Goal: Task Accomplishment & Management: Use online tool/utility

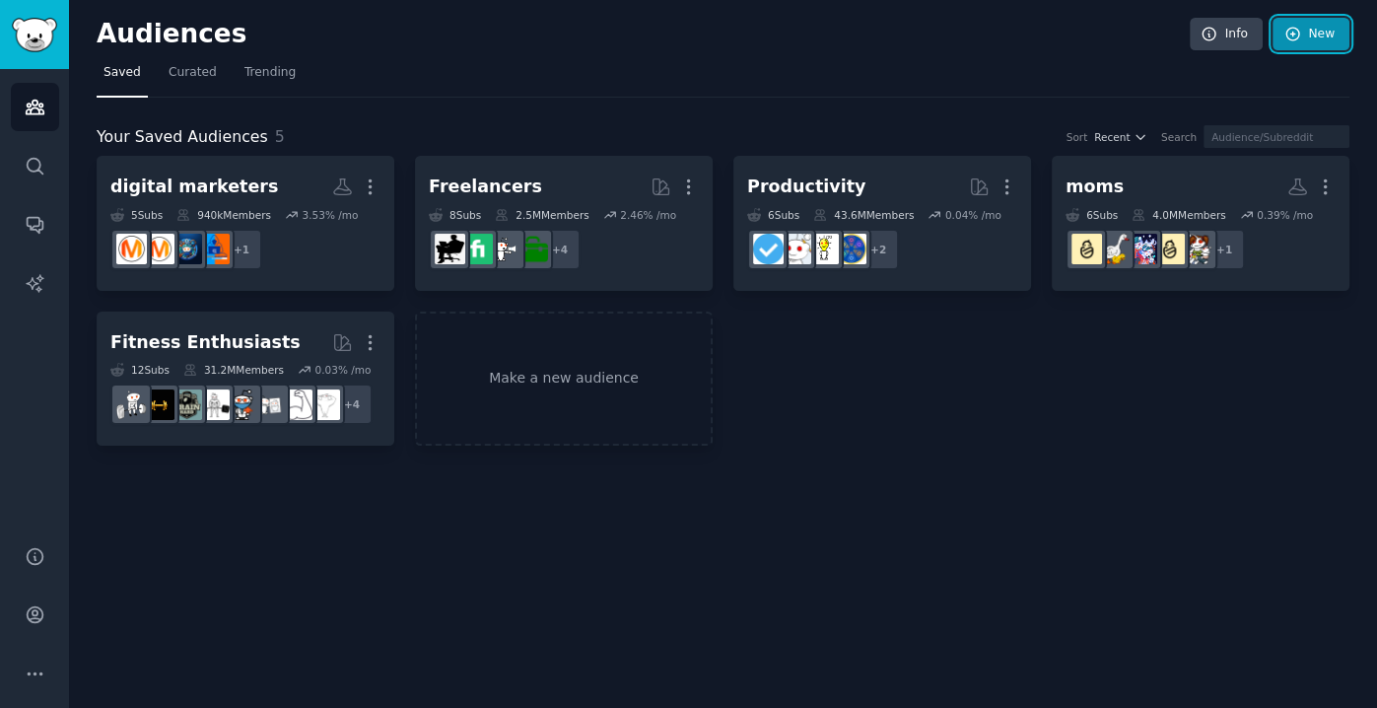
click at [1324, 37] on link "New" at bounding box center [1311, 35] width 77 height 34
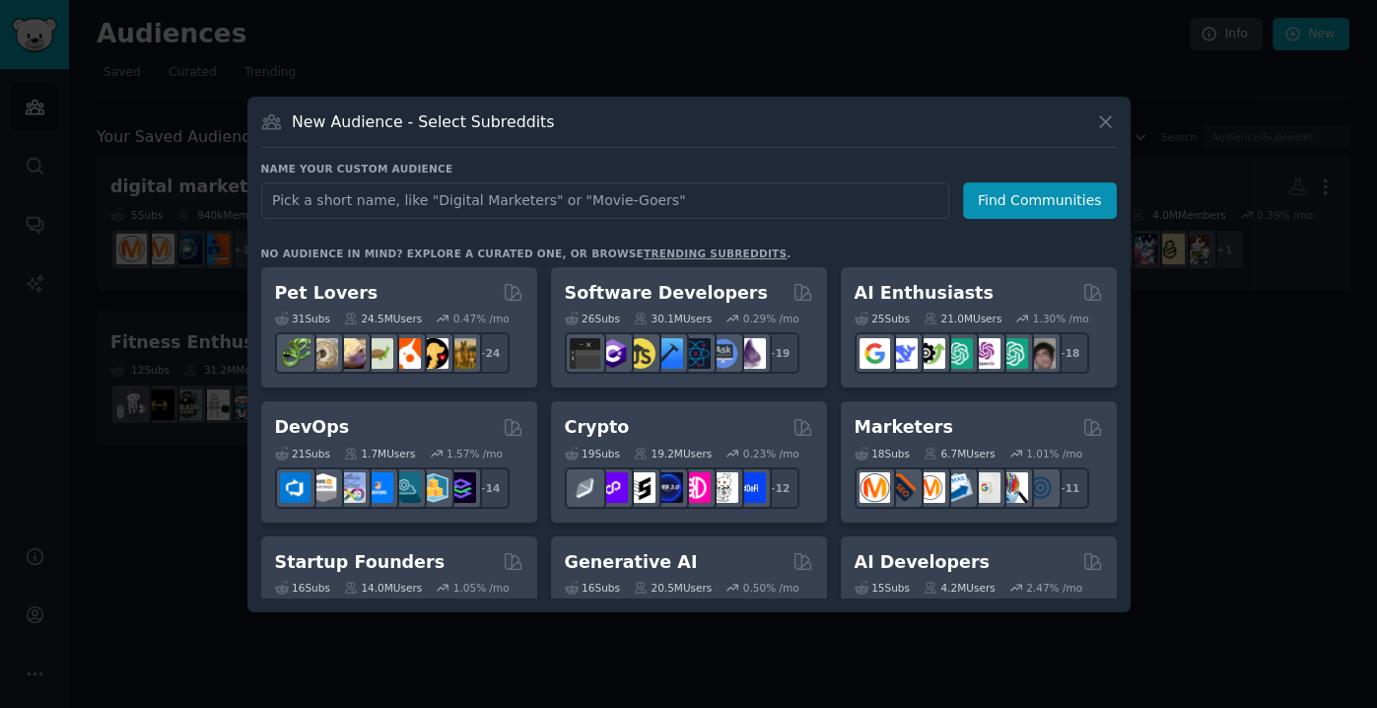
drag, startPoint x: 429, startPoint y: 200, endPoint x: 514, endPoint y: 197, distance: 84.8
click at [514, 197] on input "text" at bounding box center [605, 200] width 688 height 36
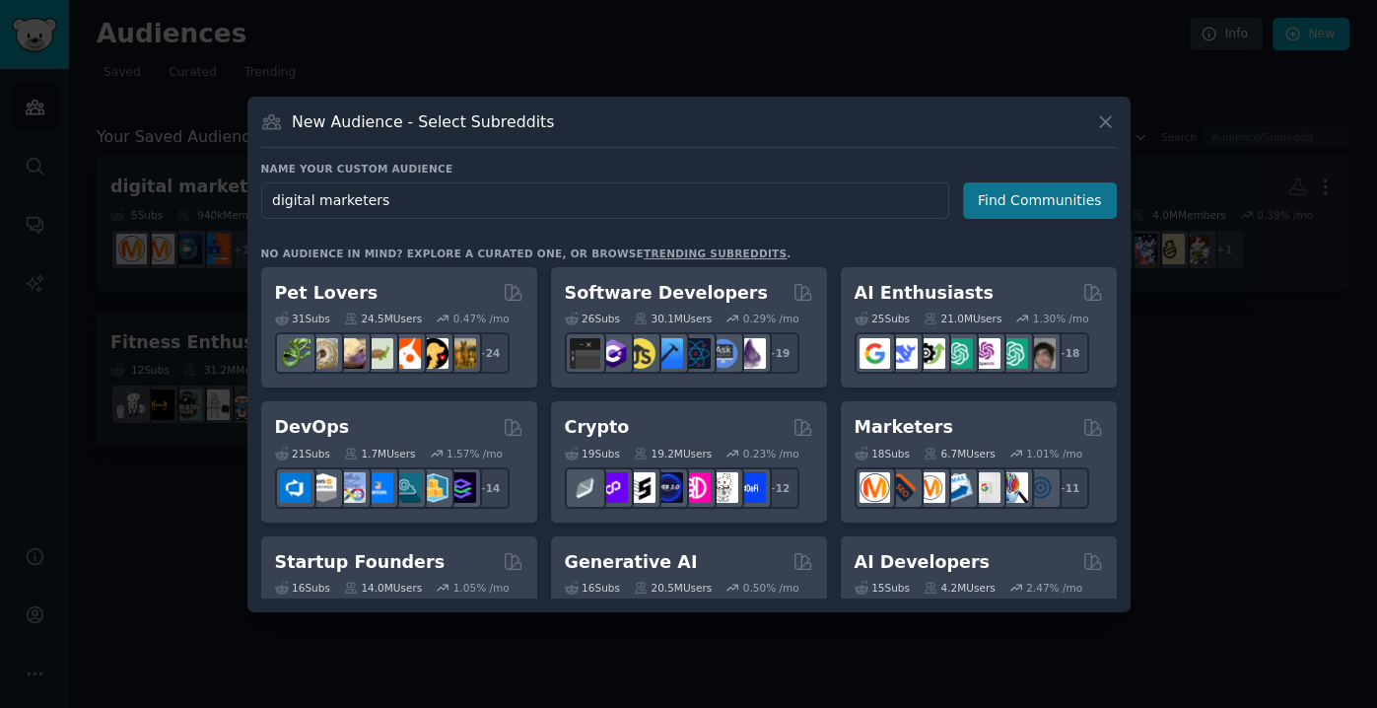
type input "digital marketers"
click at [1007, 199] on button "Find Communities" at bounding box center [1040, 200] width 154 height 36
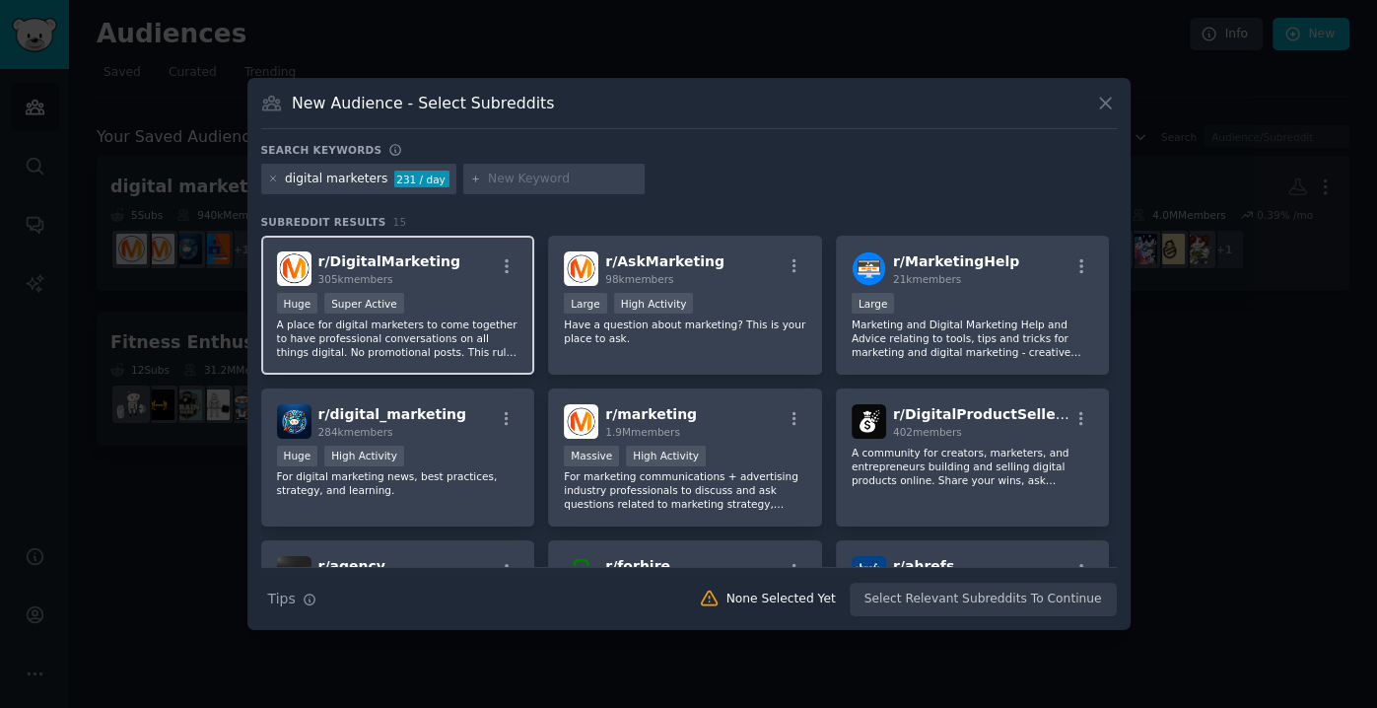
click at [415, 279] on div "305k members" at bounding box center [389, 279] width 142 height 14
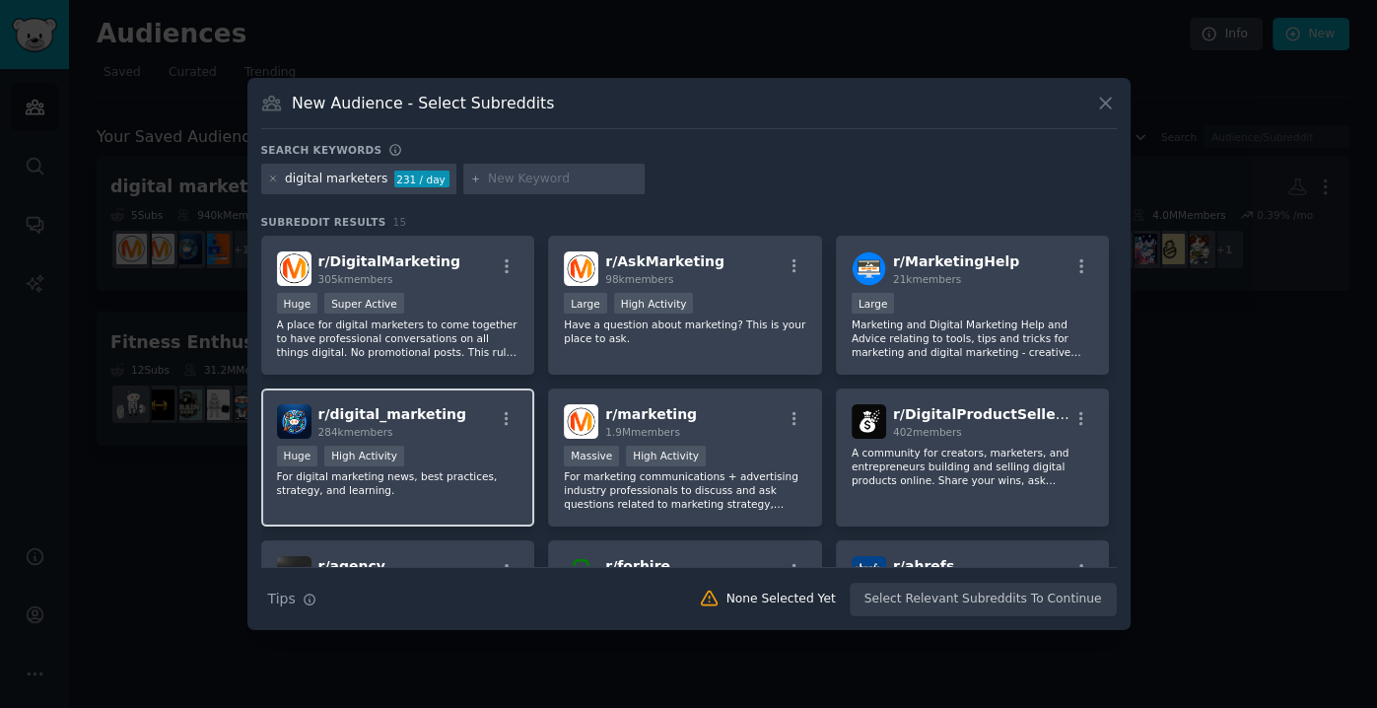
click at [420, 429] on div "284k members" at bounding box center [392, 432] width 148 height 14
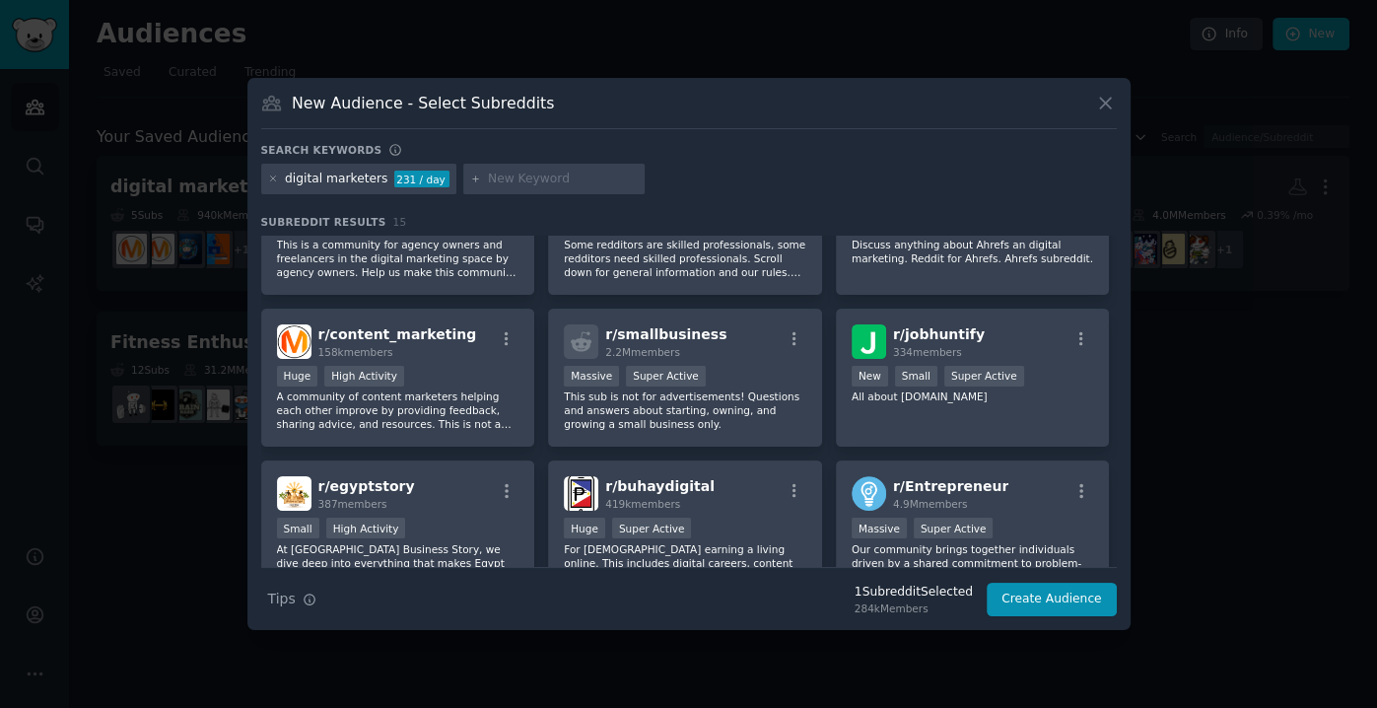
scroll to position [387, 0]
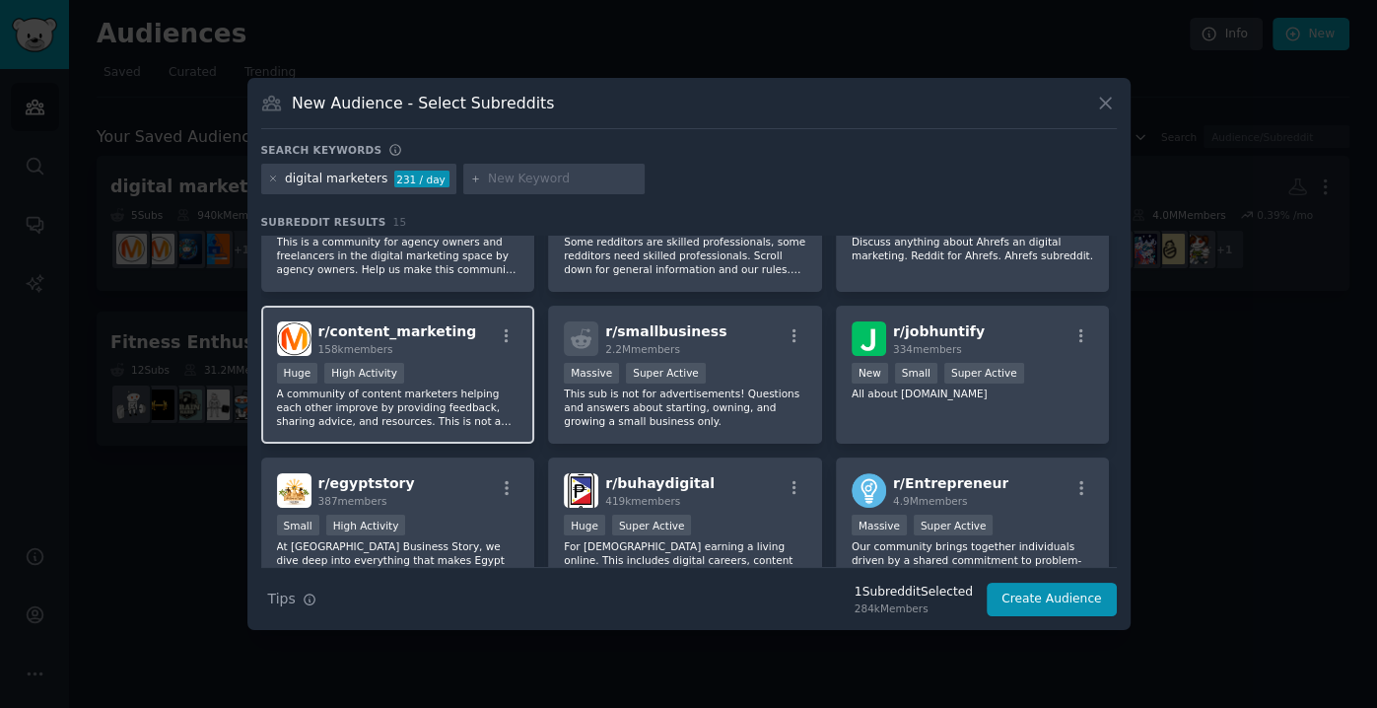
click at [430, 372] on div "Huge High Activity" at bounding box center [398, 375] width 243 height 25
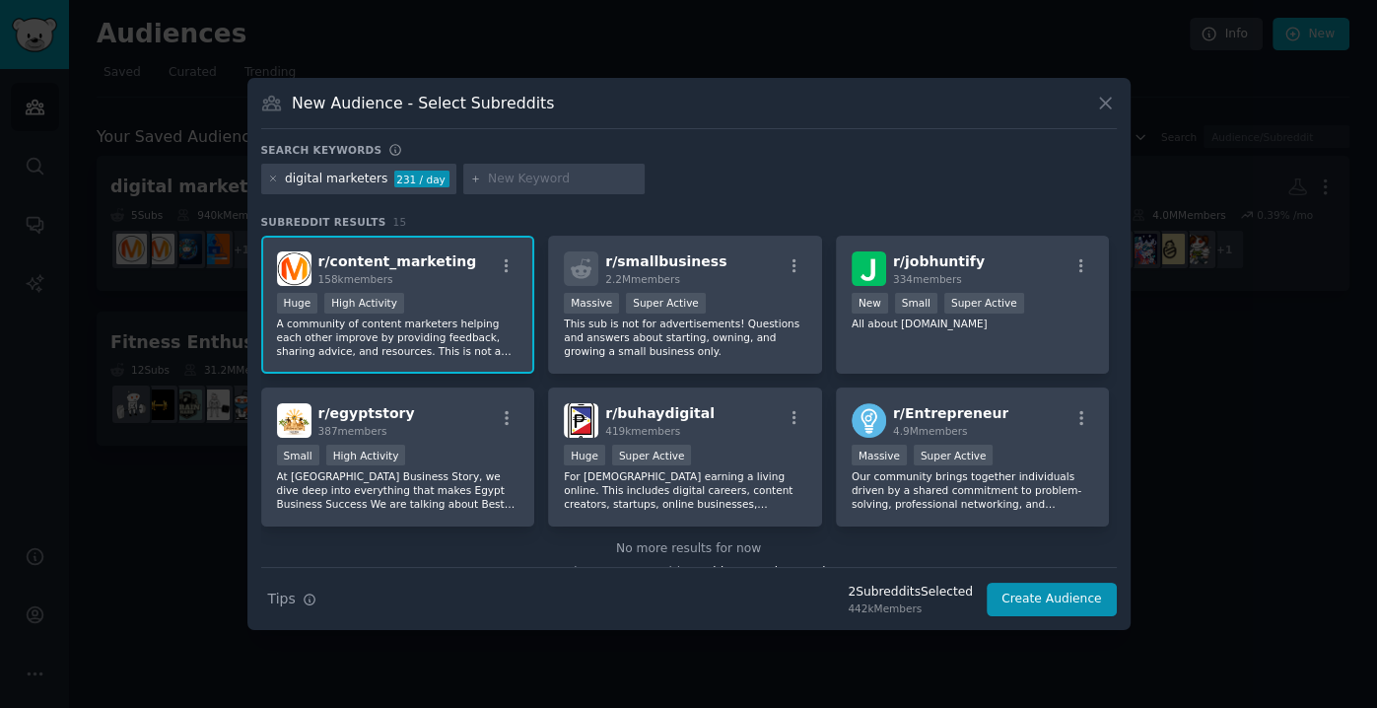
scroll to position [481, 0]
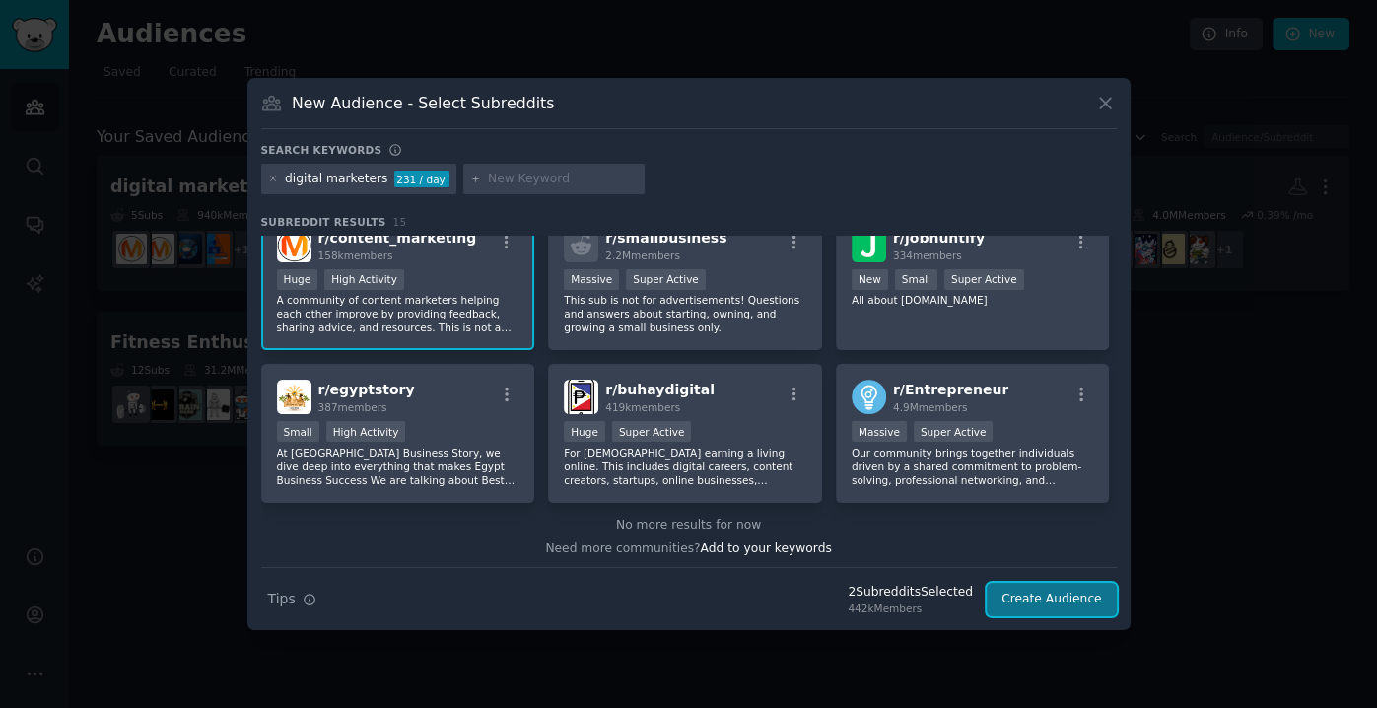
click at [1083, 598] on button "Create Audience" at bounding box center [1052, 600] width 130 height 34
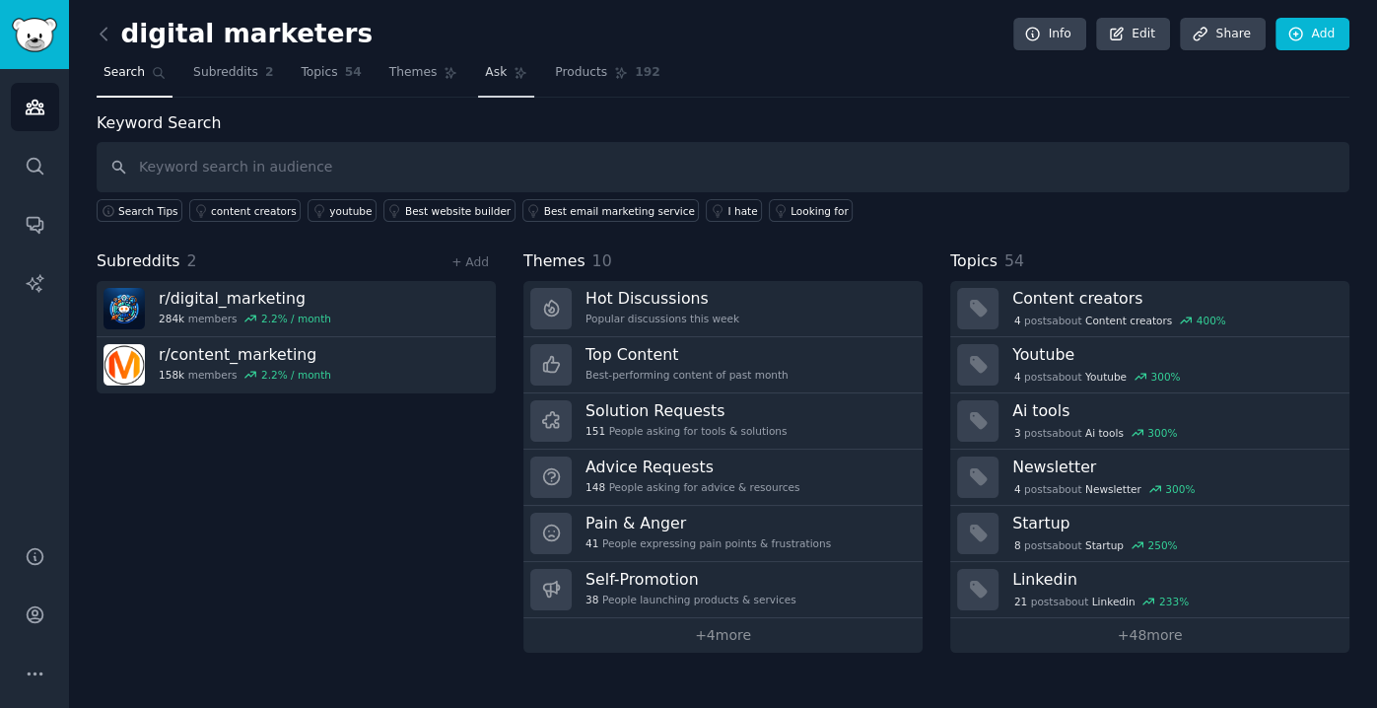
click at [516, 76] on icon at bounding box center [521, 73] width 11 height 11
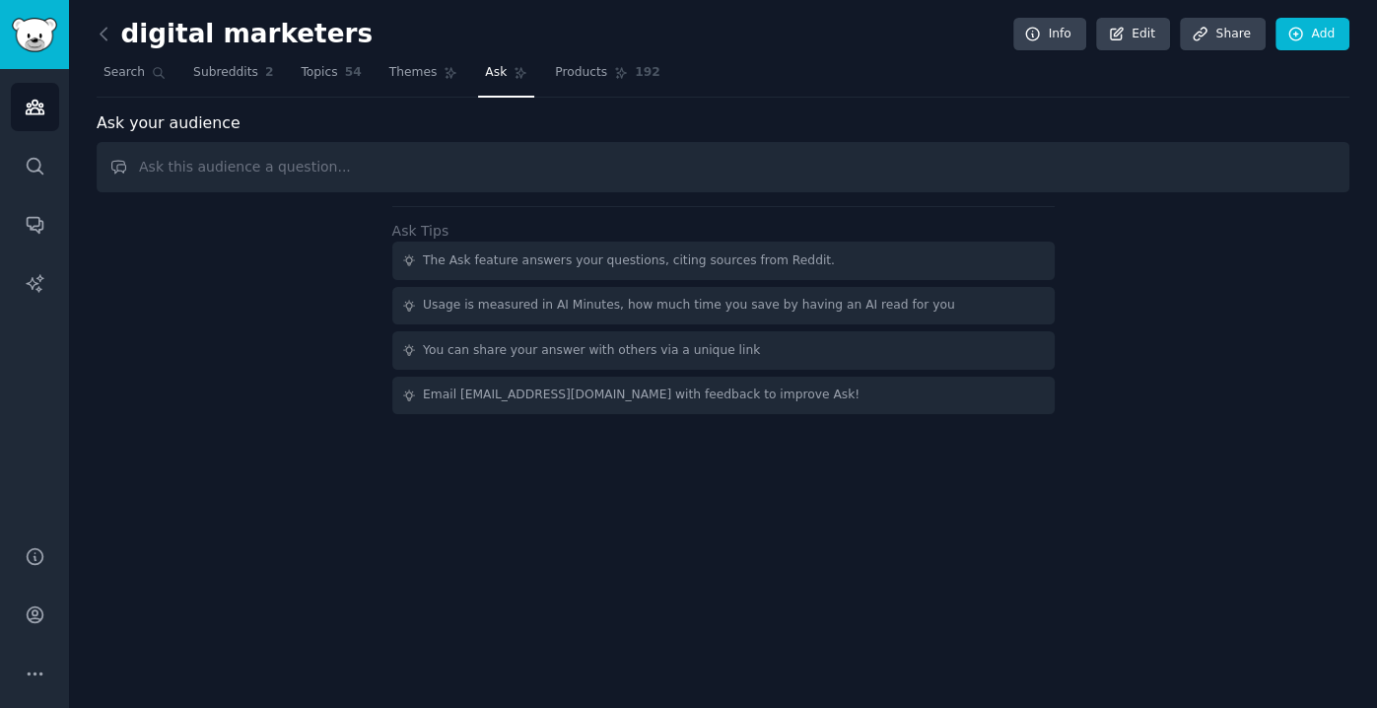
click at [472, 149] on input "text" at bounding box center [723, 167] width 1253 height 50
click at [461, 158] on input "text" at bounding box center [723, 167] width 1253 height 50
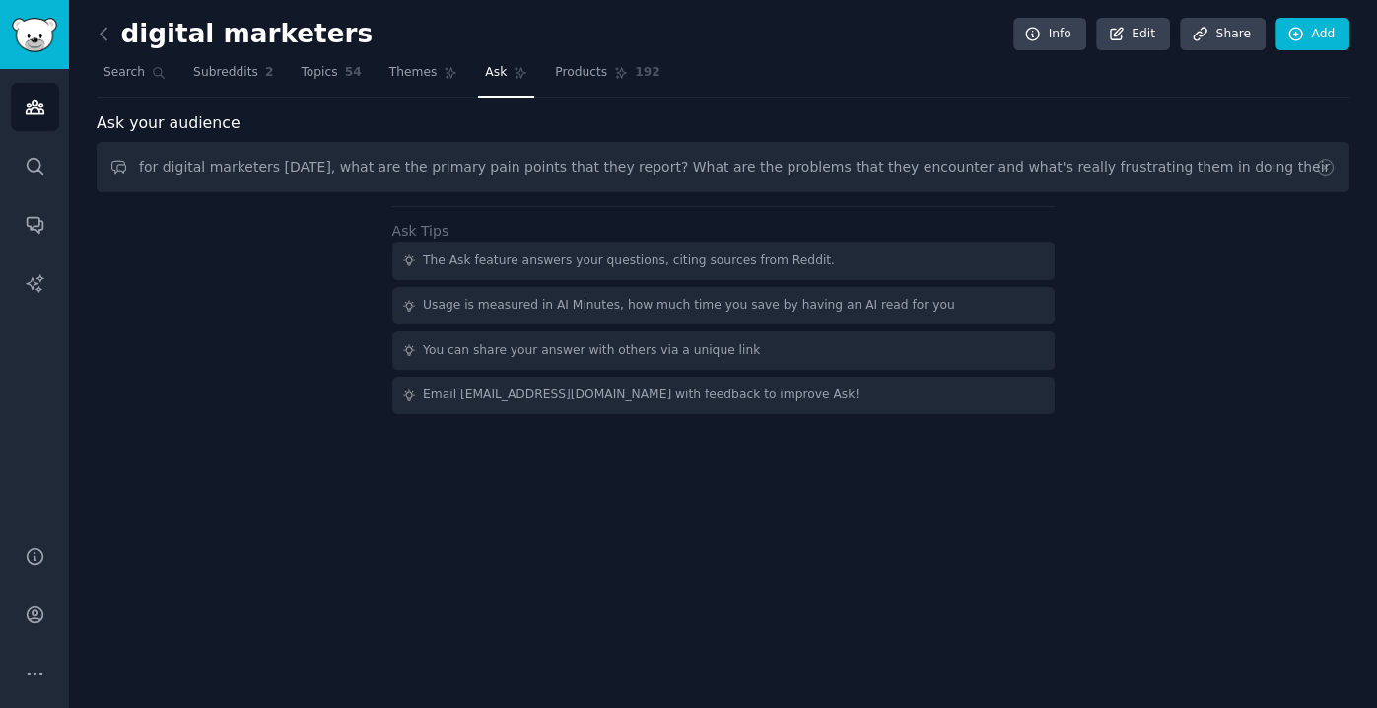
type input "for digital marketers [DATE], what are the primary pain points that they report…"
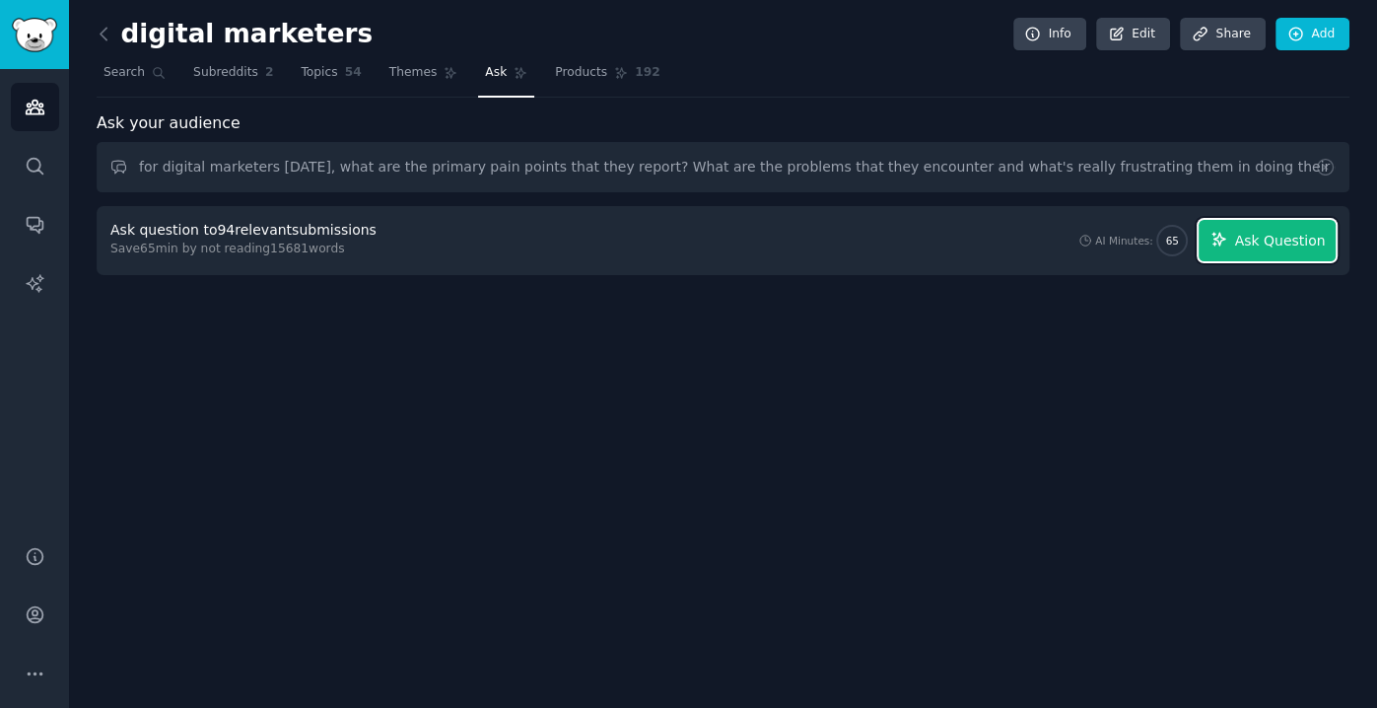
click at [1255, 251] on button "Ask Question" at bounding box center [1267, 240] width 137 height 41
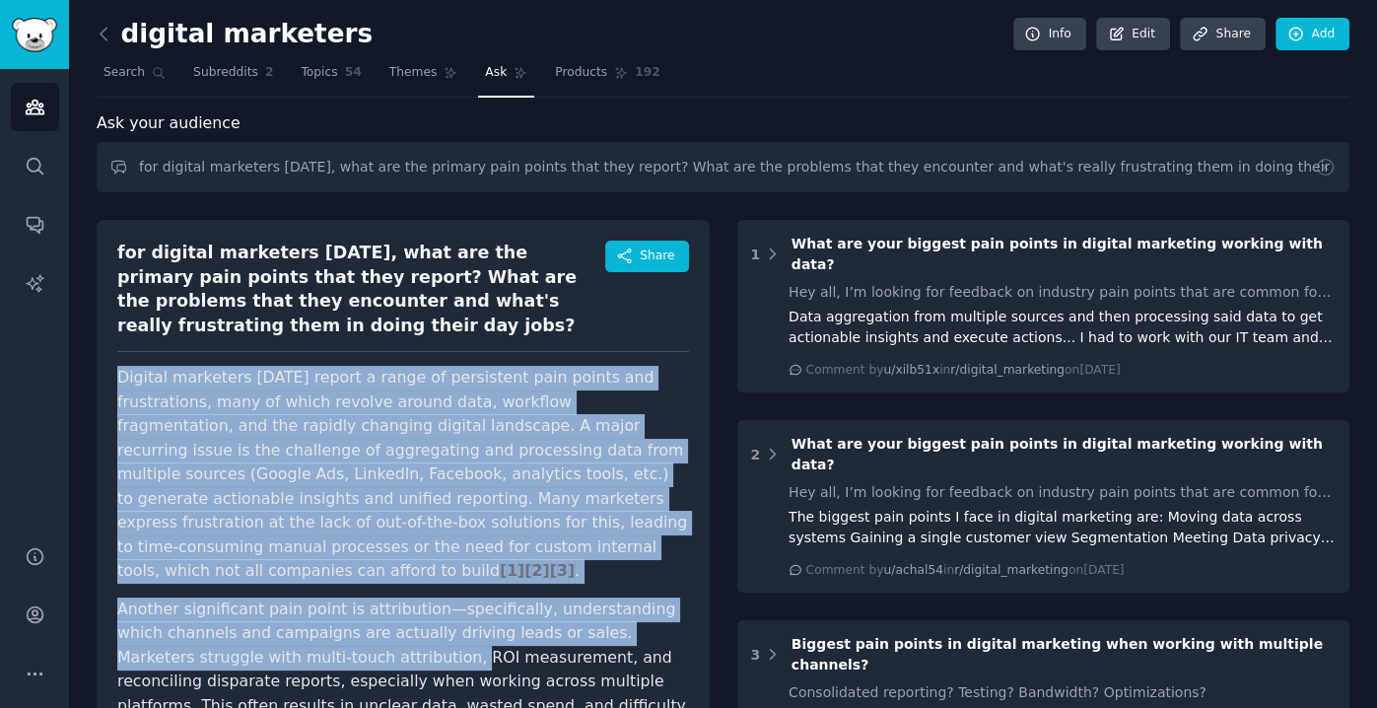
drag, startPoint x: 118, startPoint y: 353, endPoint x: 318, endPoint y: 619, distance: 333.0
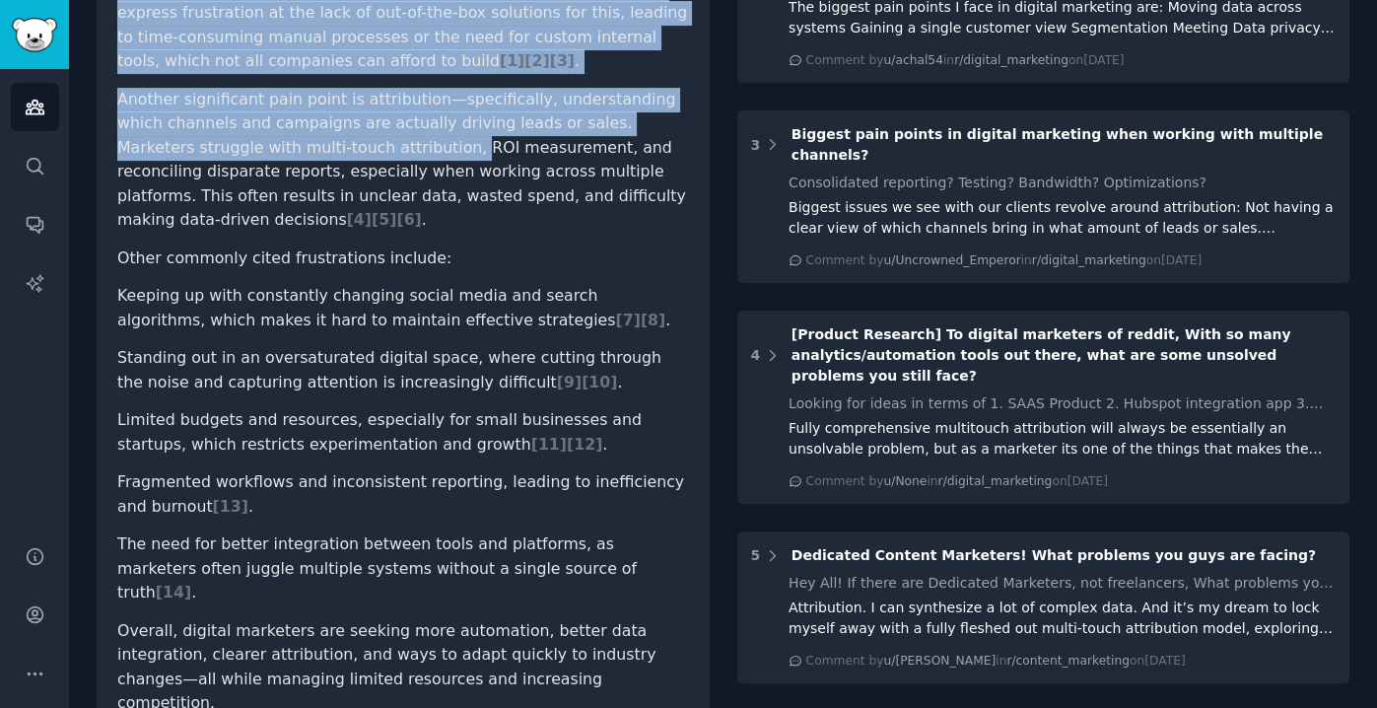
scroll to position [511, 0]
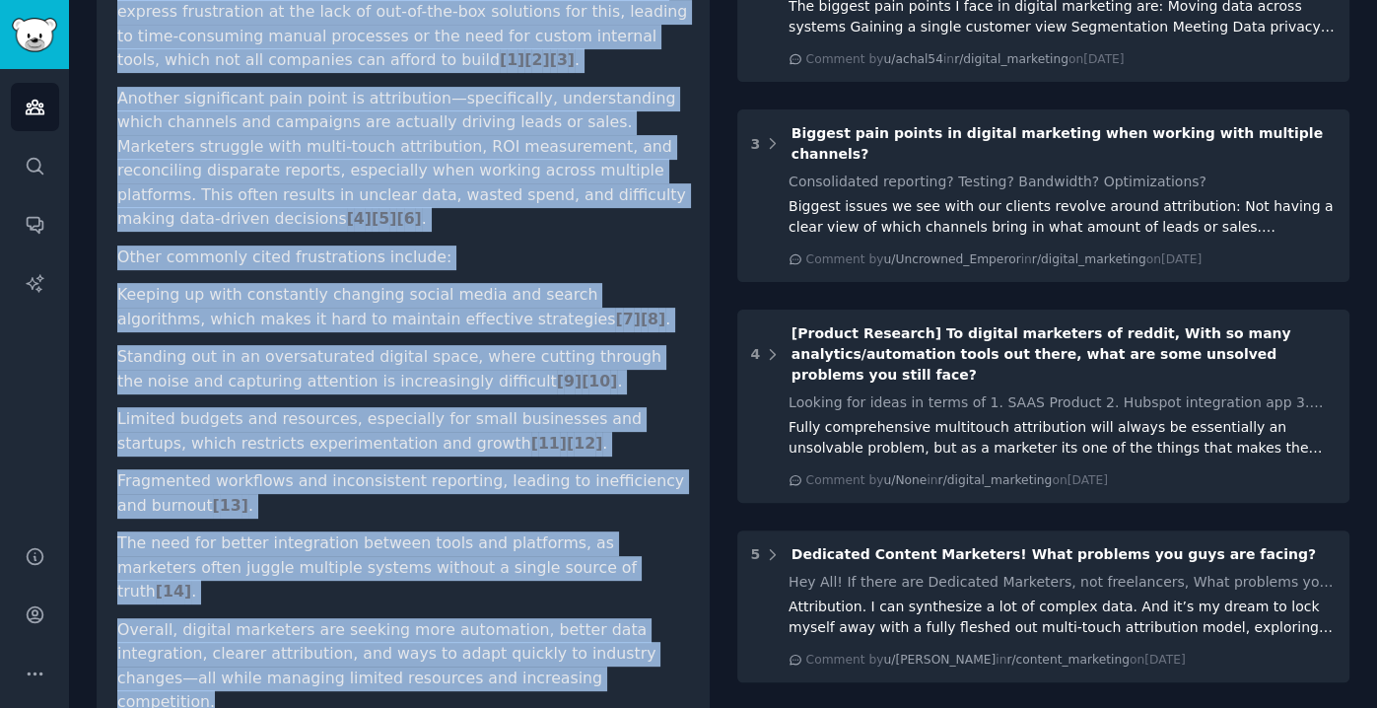
click at [526, 618] on p "Overall, digital marketers are seeking more automation, better data integration…" at bounding box center [403, 666] width 572 height 97
copy article "Loremip dolorsita conse adipis e seddo ei temporinci utla etdolo mag aliquaenim…"
